Goal: Task Accomplishment & Management: Complete application form

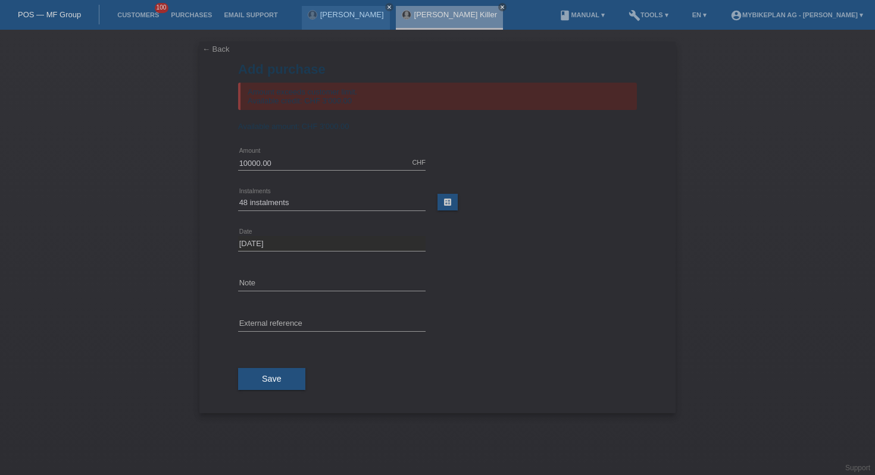
select select "488"
click at [57, 11] on link "POS — MF Group" at bounding box center [49, 14] width 63 height 9
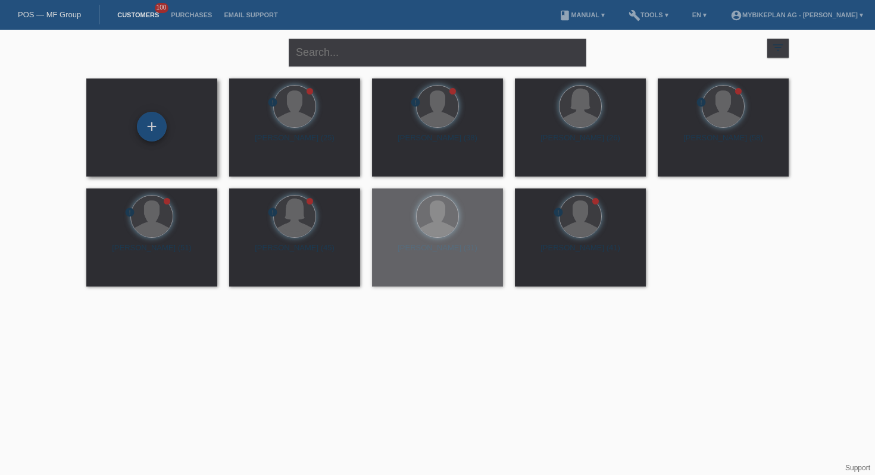
click at [142, 120] on div "+" at bounding box center [152, 127] width 30 height 30
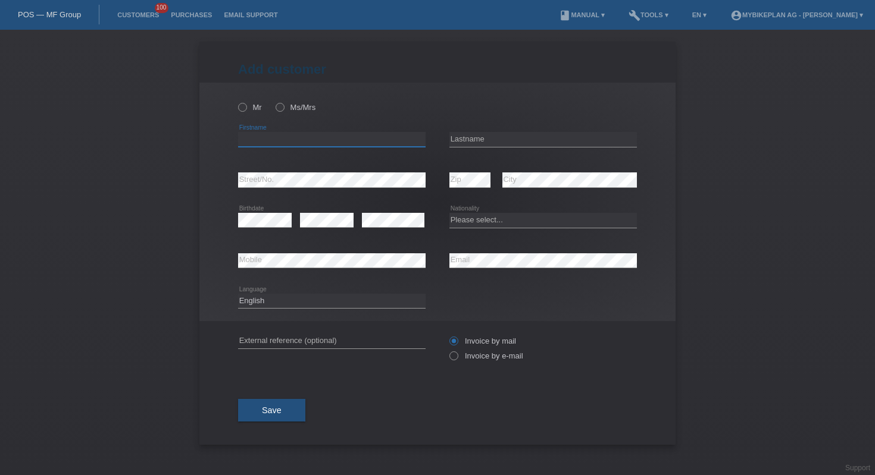
click at [289, 140] on input "text" at bounding box center [331, 139] width 187 height 15
type input "Csaba"
click at [483, 133] on input "text" at bounding box center [542, 139] width 187 height 15
type input "Jarasi"
click at [496, 219] on select "Please select... Switzerland Austria Germany Liechtenstein ------------ Afghani…" at bounding box center [542, 220] width 187 height 14
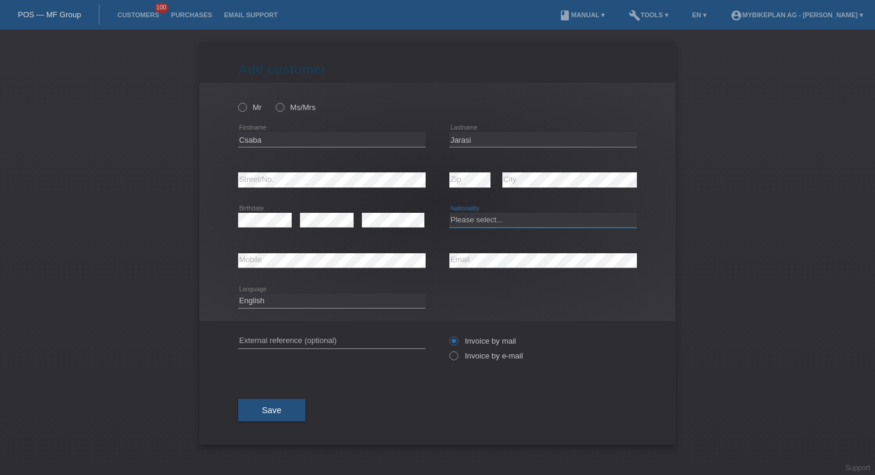
select select "CH"
click at [287, 306] on select "Deutsch Français Italiano English" at bounding box center [331, 301] width 187 height 14
click at [286, 299] on select "Deutsch Français Italiano English" at bounding box center [331, 301] width 187 height 14
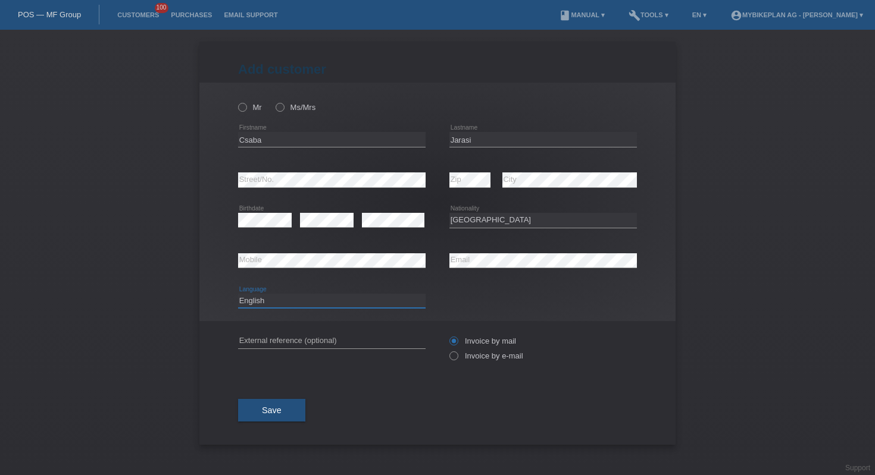
select select "fr"
click at [302, 339] on input "text" at bounding box center [331, 341] width 187 height 15
paste input "45368483952"
type input "45368483952"
click at [458, 356] on label "Invoice by e-mail" at bounding box center [486, 356] width 74 height 9
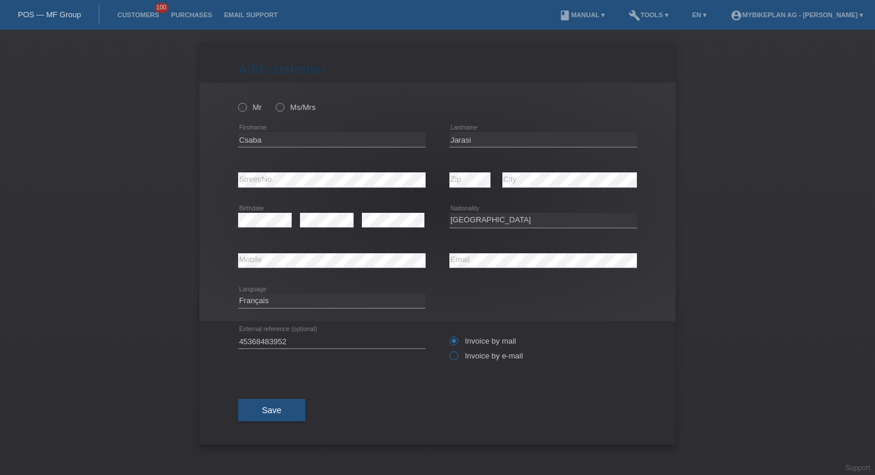
click at [457, 356] on input "Invoice by e-mail" at bounding box center [453, 359] width 8 height 15
radio input "true"
click at [236, 101] on icon at bounding box center [236, 101] width 0 height 0
click at [242, 106] on input "Mr" at bounding box center [242, 107] width 8 height 8
radio input "true"
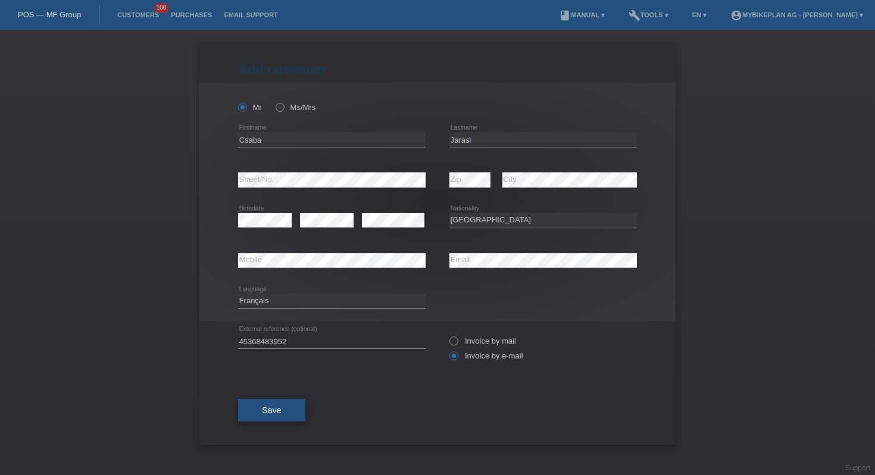
click at [260, 411] on button "Save" at bounding box center [271, 410] width 67 height 23
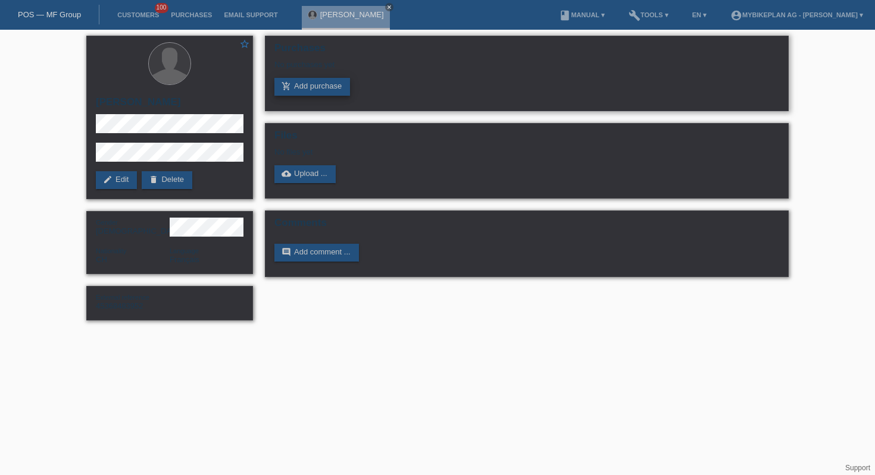
click at [303, 92] on link "add_shopping_cart Add purchase" at bounding box center [312, 87] width 76 height 18
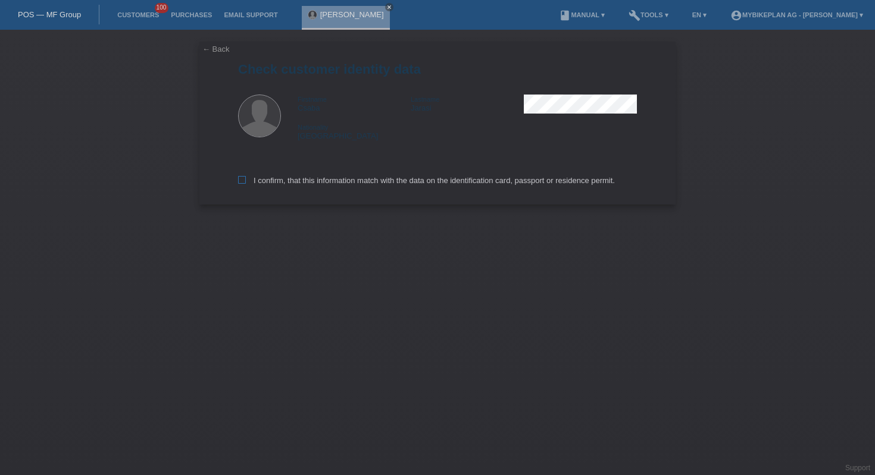
click at [308, 178] on label "I confirm, that this information match with the data on the identification card…" at bounding box center [426, 180] width 377 height 9
click at [246, 178] on input "I confirm, that this information match with the data on the identification card…" at bounding box center [242, 180] width 8 height 8
checkbox input "true"
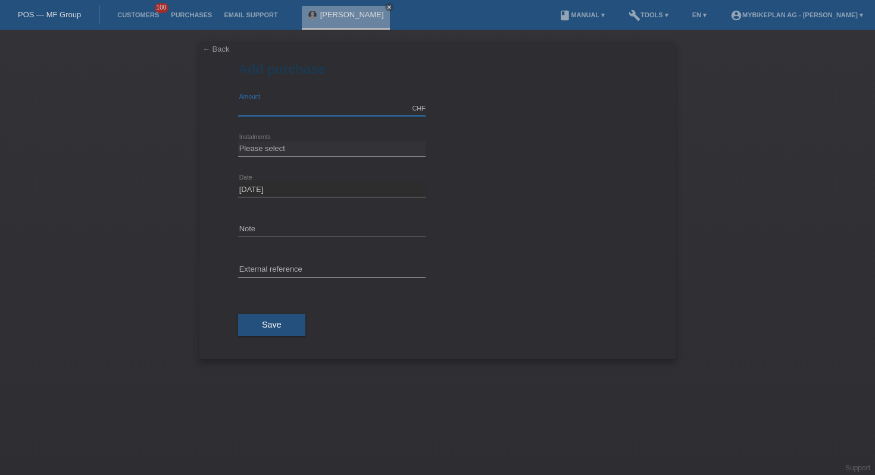
click at [309, 115] on div "CHF error Amount" at bounding box center [331, 108] width 187 height 15
type input "3999.00"
click at [340, 142] on select "Please select 6 instalments 12 instalments 18 instalments 24 instalments 36 ins…" at bounding box center [331, 149] width 187 height 14
select select "488"
click at [342, 261] on div "error External reference" at bounding box center [331, 271] width 187 height 40
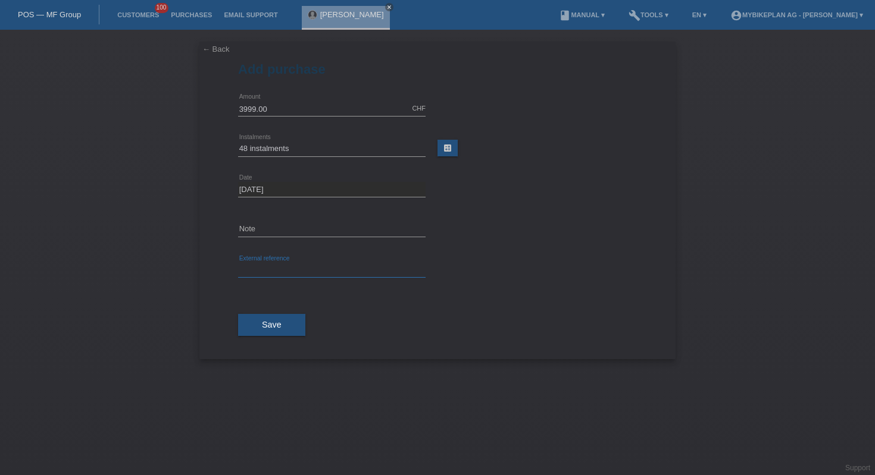
click at [342, 264] on input "text" at bounding box center [331, 270] width 187 height 15
paste input "45368483952"
type input "45368483952"
click at [282, 331] on button "Save" at bounding box center [271, 325] width 67 height 23
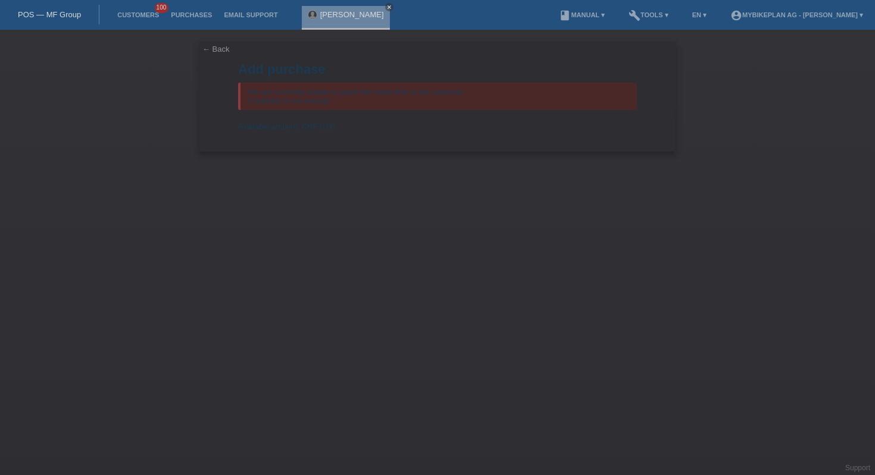
click at [222, 51] on link "← Back" at bounding box center [215, 49] width 27 height 9
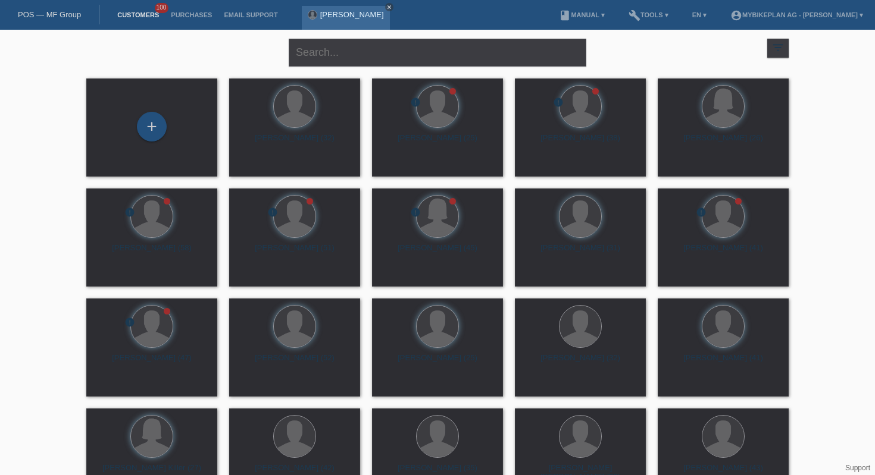
click at [386, 6] on icon "close" at bounding box center [389, 7] width 6 height 6
click at [352, 52] on input "text" at bounding box center [438, 53] width 298 height 28
paste input "[PERSON_NAME]"
type input "[PERSON_NAME]"
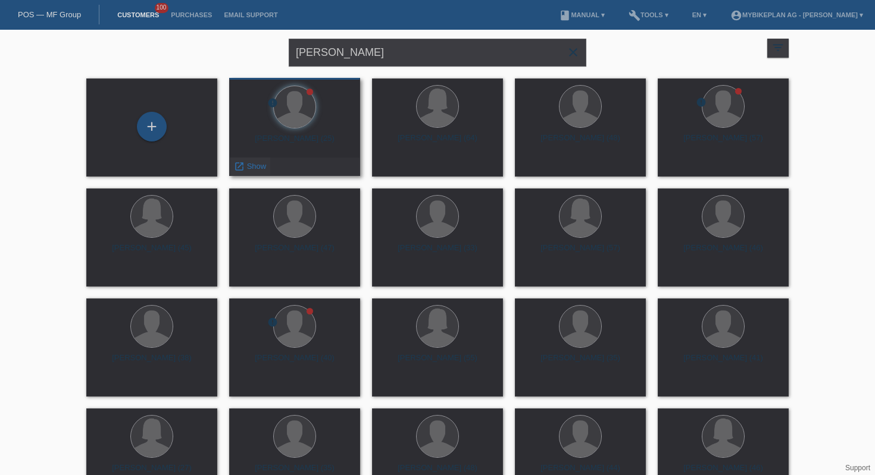
click at [245, 162] on link "launch Show" at bounding box center [250, 166] width 32 height 9
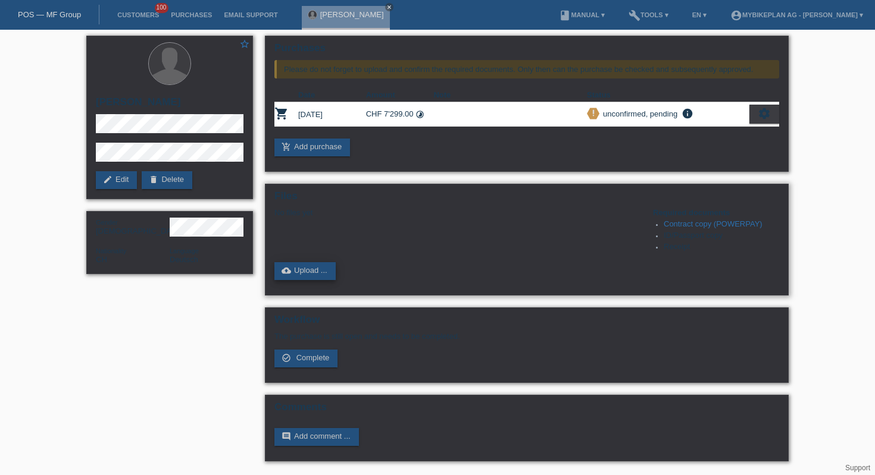
click at [315, 274] on link "cloud_upload Upload ..." at bounding box center [304, 271] width 61 height 18
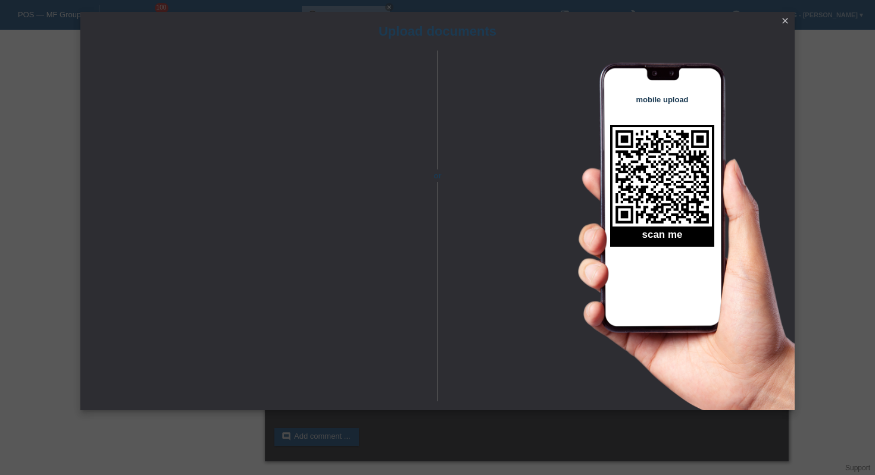
click at [782, 22] on icon "close" at bounding box center [785, 21] width 10 height 10
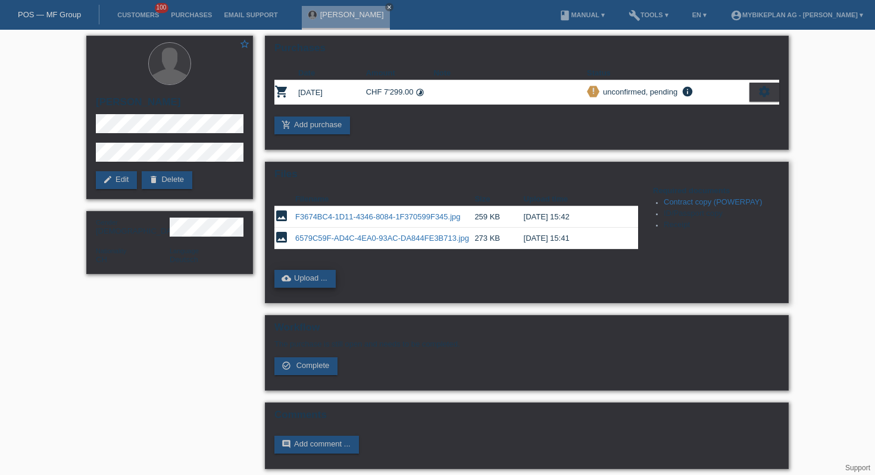
click at [306, 283] on link "cloud_upload Upload ..." at bounding box center [304, 279] width 61 height 18
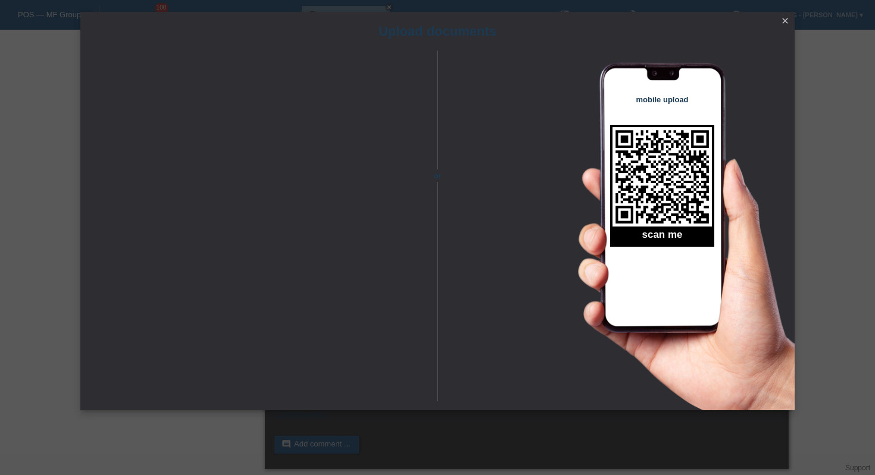
click at [780, 21] on icon "close" at bounding box center [785, 21] width 10 height 10
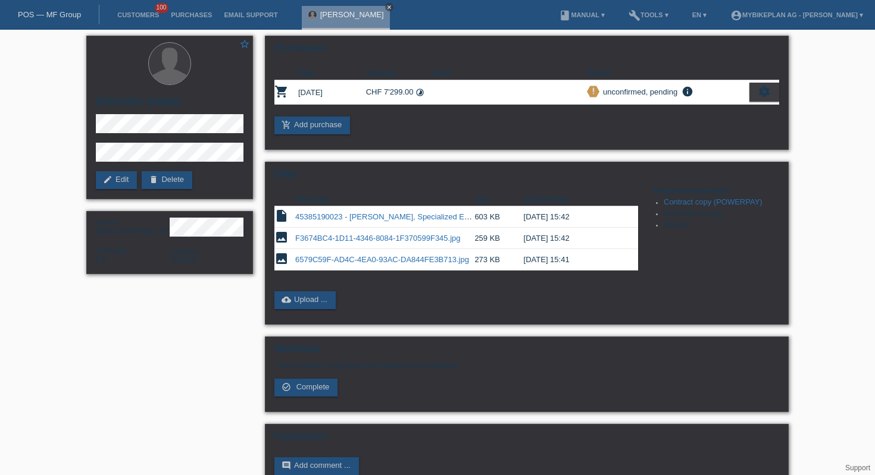
click at [386, 8] on icon "close" at bounding box center [389, 7] width 6 height 6
